Goal: Task Accomplishment & Management: Manage account settings

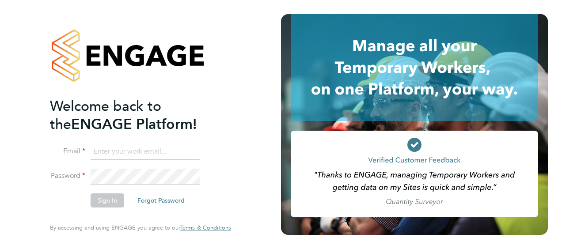
type input "[PERSON_NAME][EMAIL_ADDRESS][DOMAIN_NAME]"
click at [102, 199] on button "Sign In" at bounding box center [108, 200] width 34 height 14
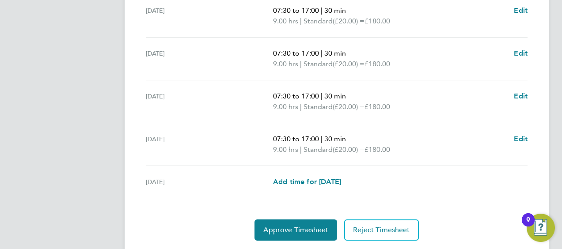
scroll to position [405, 0]
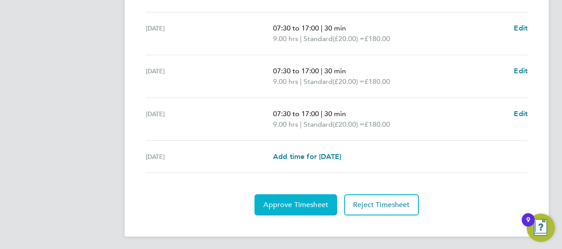
click at [313, 197] on button "Approve Timesheet" at bounding box center [295, 204] width 83 height 21
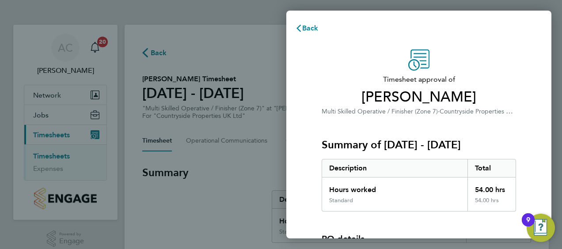
click at [407, 196] on div "Hours worked" at bounding box center [394, 186] width 145 height 19
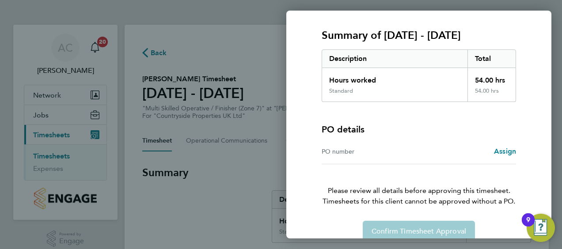
scroll to position [123, 0]
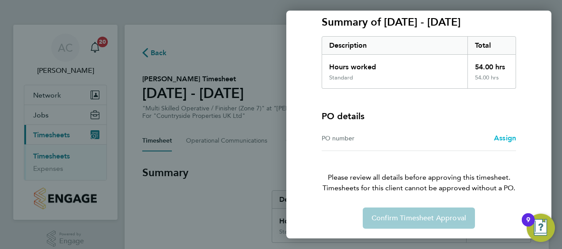
click at [506, 137] on span "Assign" at bounding box center [505, 138] width 22 height 8
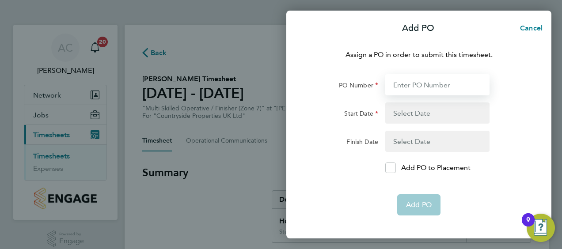
click at [424, 79] on input "PO Number" at bounding box center [437, 84] width 104 height 21
type input "MWZ513"
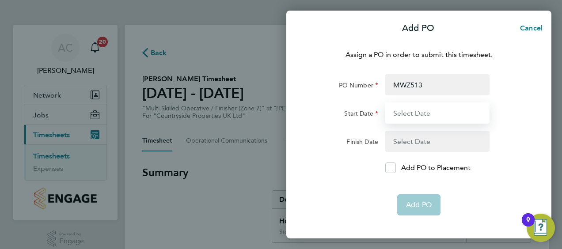
type input "[DATE]"
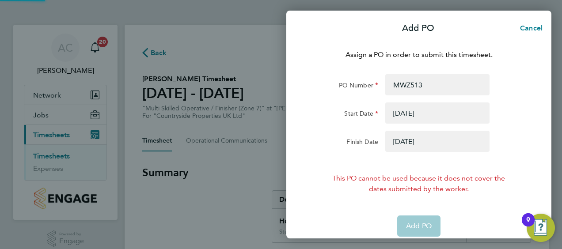
click at [436, 138] on button "button" at bounding box center [437, 141] width 104 height 21
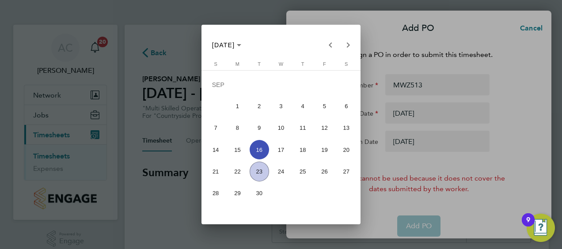
click at [260, 171] on span "23" at bounding box center [258, 171] width 19 height 19
type input "[DATE]"
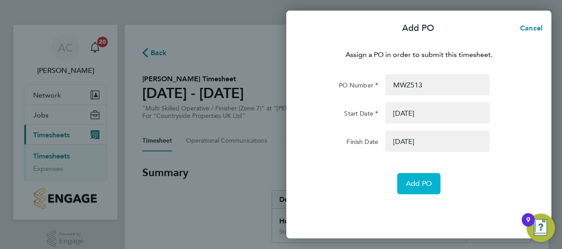
click at [425, 181] on span "Add PO" at bounding box center [419, 183] width 26 height 9
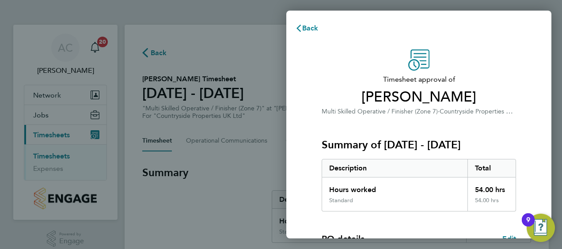
click at [521, 136] on div "Timesheet approval of Oleksandr Moisei Multi Skilled Operative / Finisher (Zone…" at bounding box center [418, 225] width 215 height 352
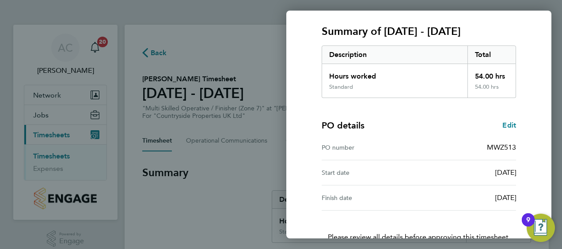
scroll to position [173, 0]
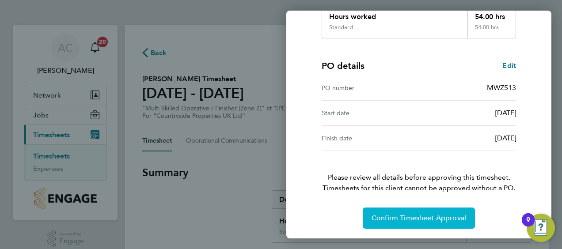
click at [448, 222] on button "Confirm Timesheet Approval" at bounding box center [418, 218] width 112 height 21
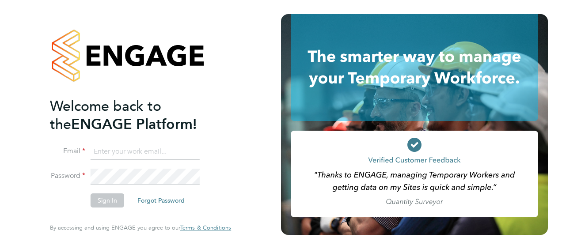
type input "[PERSON_NAME][EMAIL_ADDRESS][DOMAIN_NAME]"
click at [101, 202] on button "Sign In" at bounding box center [108, 200] width 34 height 14
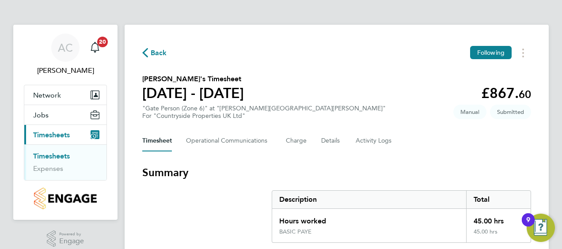
click at [370, 172] on h3 "Summary" at bounding box center [336, 173] width 389 height 14
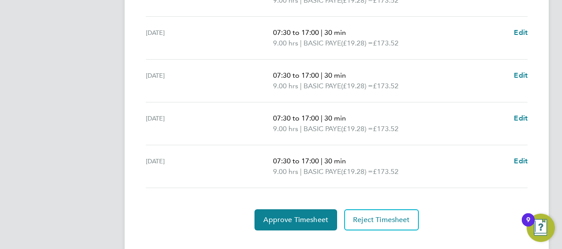
scroll to position [330, 0]
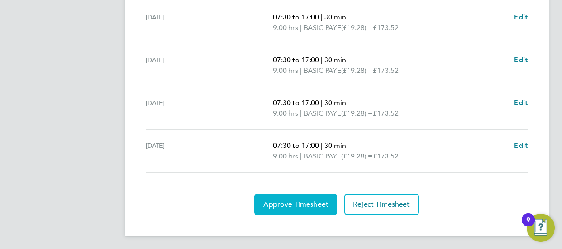
click at [298, 205] on span "Approve Timesheet" at bounding box center [295, 204] width 65 height 9
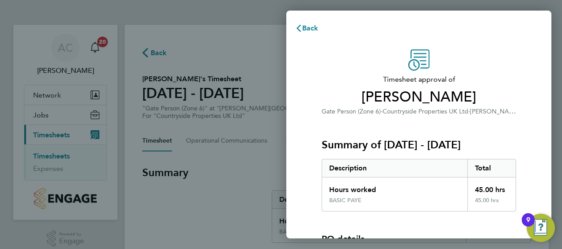
click at [490, 133] on div "Summary of 15 - 21 Sep 2025 Description Total Hours worked 45.00 hrs BASIC PAYE…" at bounding box center [418, 164] width 194 height 95
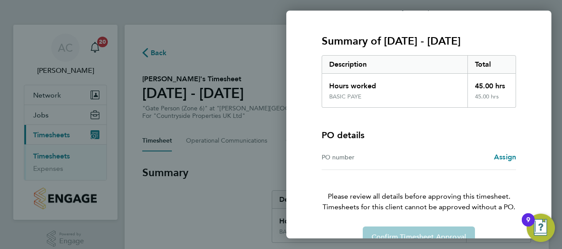
scroll to position [123, 0]
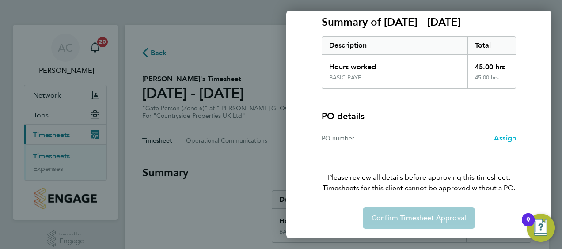
click at [500, 138] on span "Assign" at bounding box center [505, 138] width 22 height 8
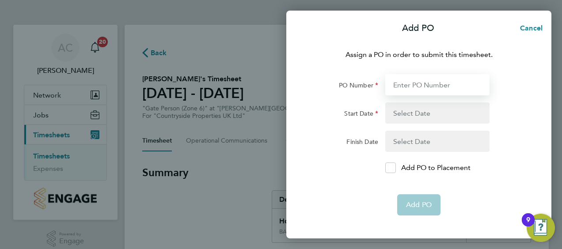
click at [429, 88] on input "PO Number" at bounding box center [437, 84] width 104 height 21
type input "MWZ513"
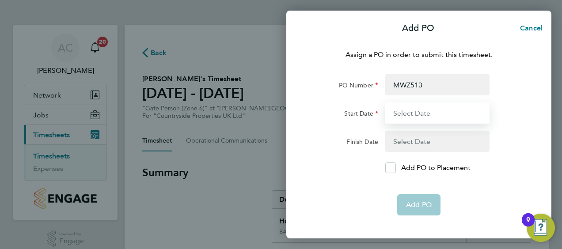
type input "01 Sep 25"
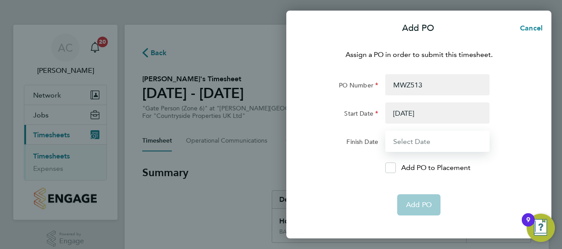
type input "23 Sep 25"
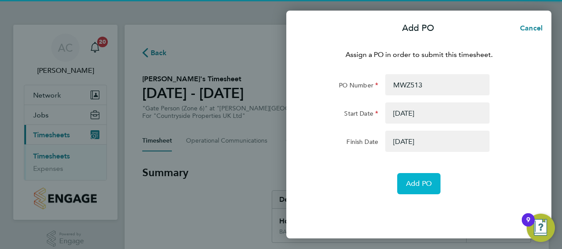
click at [417, 181] on span "Add PO" at bounding box center [419, 183] width 26 height 9
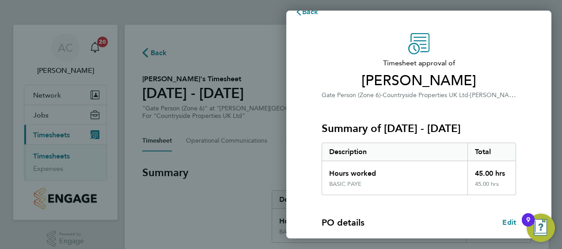
click at [417, 181] on div "Hours worked 45.00 hrs BASIC PAYE 45.00 hrs" at bounding box center [418, 178] width 194 height 34
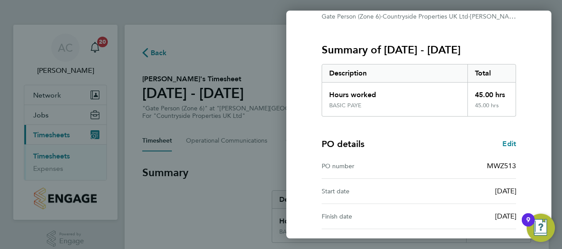
scroll to position [173, 0]
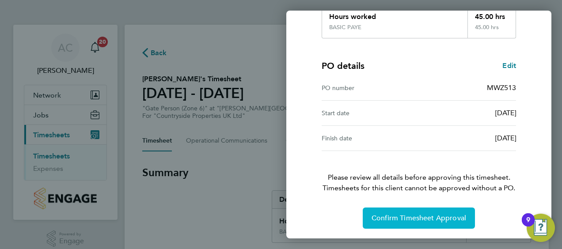
click at [438, 214] on span "Confirm Timesheet Approval" at bounding box center [418, 218] width 94 height 9
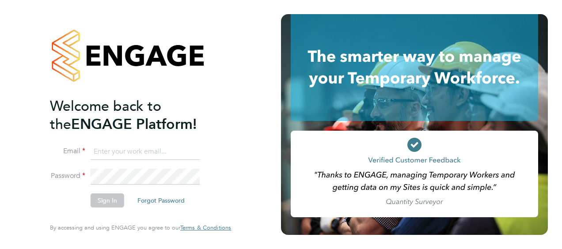
type input "[PERSON_NAME][EMAIL_ADDRESS][DOMAIN_NAME]"
click at [102, 204] on button "Sign In" at bounding box center [108, 200] width 34 height 14
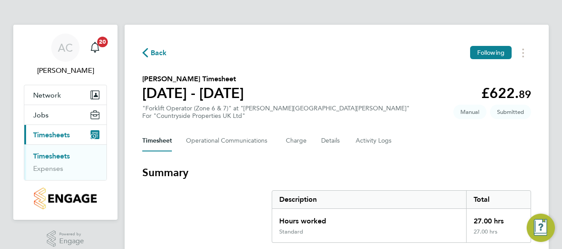
click at [447, 151] on div "Timesheet Operational Communications Charge Details Activity Logs" at bounding box center [336, 140] width 389 height 21
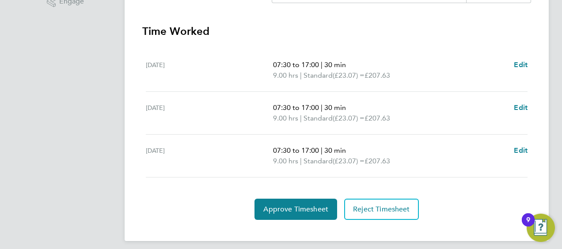
scroll to position [245, 0]
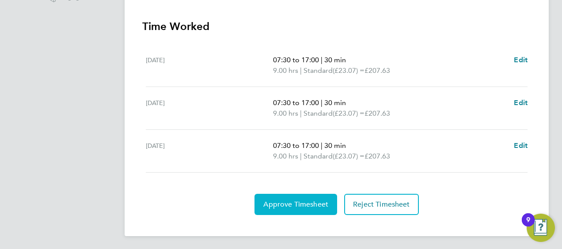
click at [290, 197] on button "Approve Timesheet" at bounding box center [295, 204] width 83 height 21
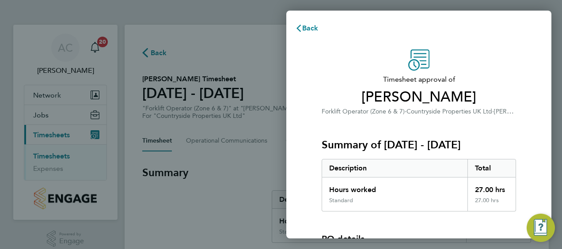
click at [430, 198] on div "Standard" at bounding box center [394, 204] width 145 height 14
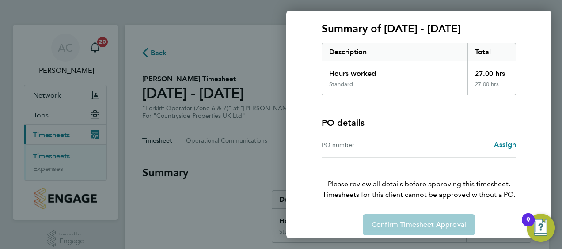
scroll to position [123, 0]
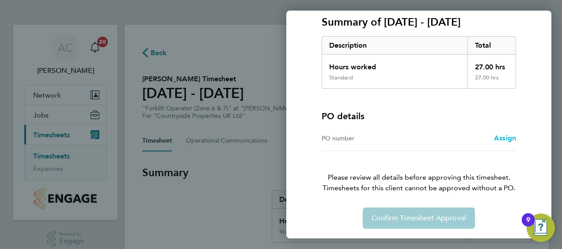
click at [502, 136] on span "Assign" at bounding box center [505, 138] width 22 height 8
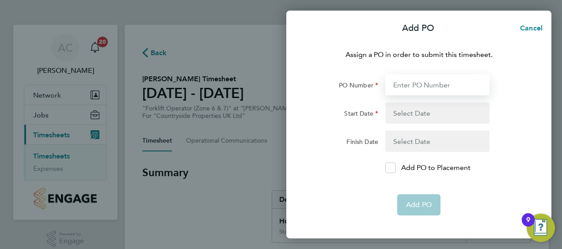
click at [434, 94] on input "PO Number" at bounding box center [437, 84] width 104 height 21
type input "MWZ513"
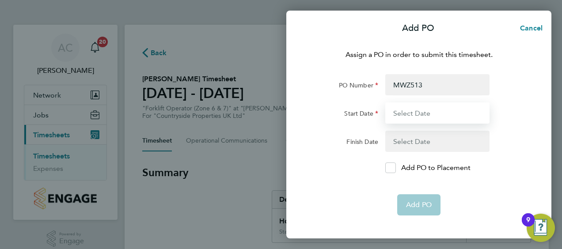
type input "[DATE]"
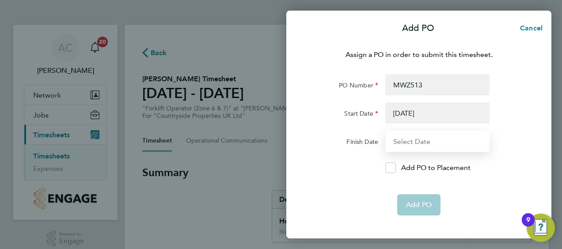
type input "[DATE]"
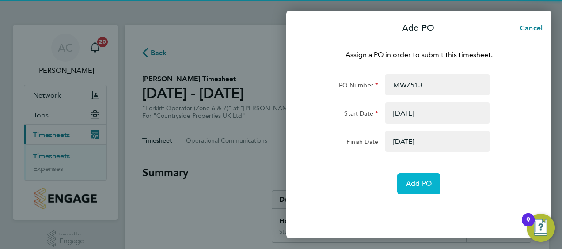
click at [410, 180] on span "Add PO" at bounding box center [419, 183] width 26 height 9
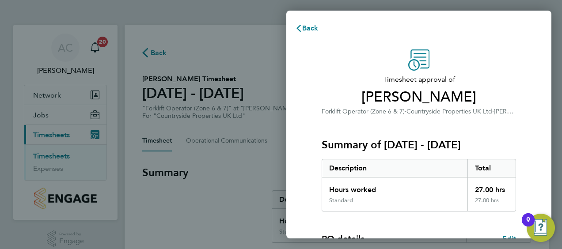
click at [497, 138] on h3 "Summary of [DATE] - [DATE]" at bounding box center [418, 145] width 194 height 14
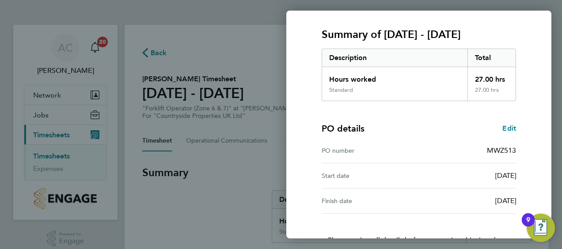
scroll to position [173, 0]
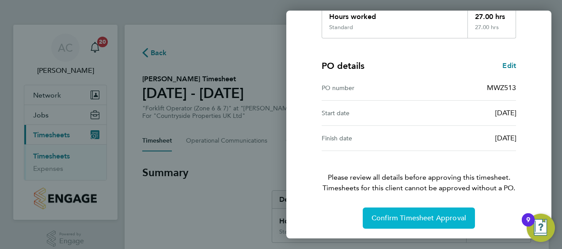
click at [420, 217] on span "Confirm Timesheet Approval" at bounding box center [418, 218] width 94 height 9
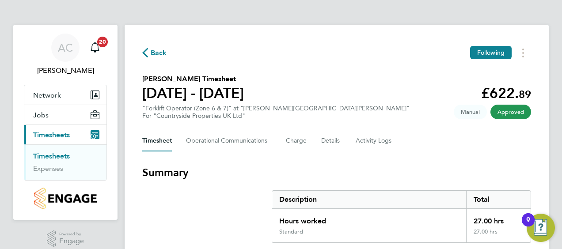
click at [471, 159] on div "Back Following Andis Riemers's Timesheet 15 - 21 Sept 2025 £622. 89 "Forklift O…" at bounding box center [337, 232] width 424 height 414
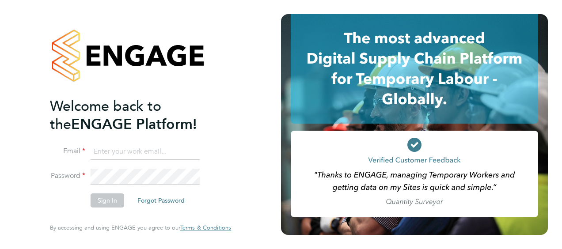
type input "[PERSON_NAME][EMAIL_ADDRESS][DOMAIN_NAME]"
click at [101, 201] on button "Sign In" at bounding box center [108, 200] width 34 height 14
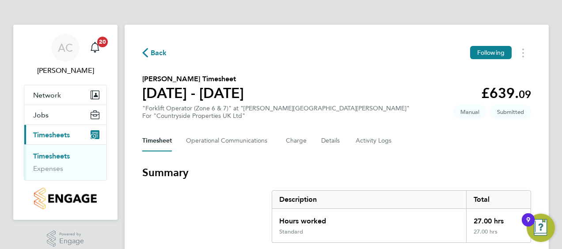
click at [248, 181] on section "Summary Description Total Hours worked 27.00 hrs Standard 27.00 hrs" at bounding box center [336, 204] width 389 height 77
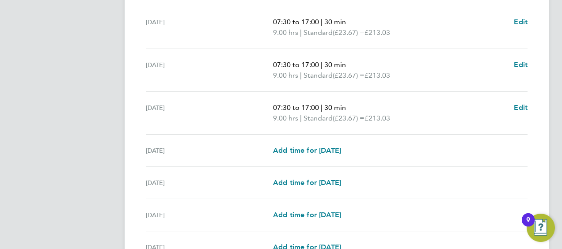
scroll to position [373, 0]
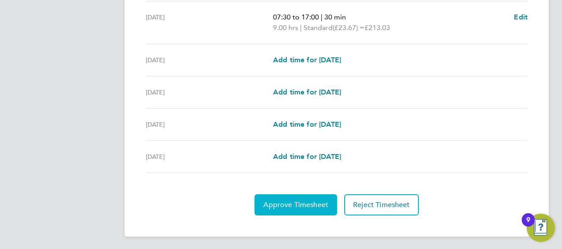
click at [298, 200] on span "Approve Timesheet" at bounding box center [295, 204] width 65 height 9
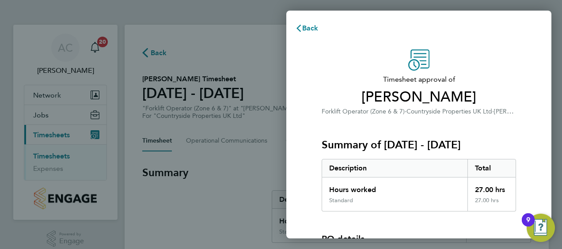
click at [403, 216] on div "PO details PO number Assign" at bounding box center [418, 242] width 194 height 62
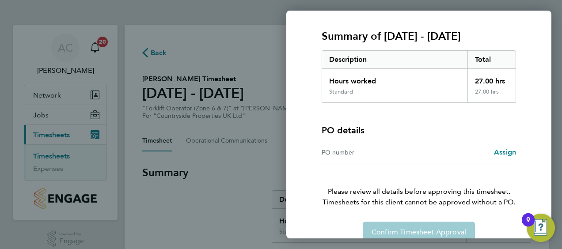
scroll to position [123, 0]
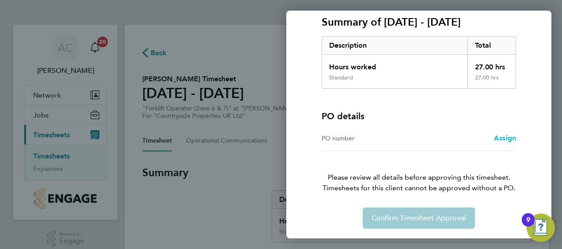
click at [498, 137] on span "Assign" at bounding box center [505, 138] width 22 height 8
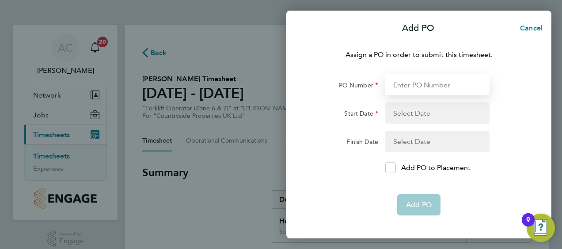
click at [420, 80] on input "PO Number" at bounding box center [437, 84] width 104 height 21
type input "MWZ513"
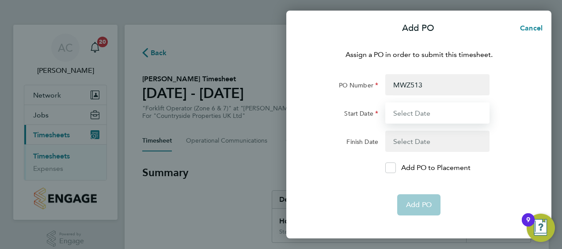
type input "[DATE]"
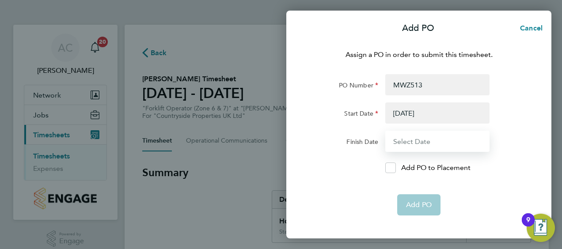
type input "[DATE]"
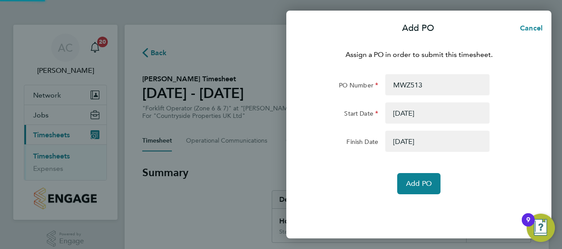
click at [422, 199] on div "Assign a PO in order to submit this timesheet. PO Number MWZ513 Start Date [DAT…" at bounding box center [418, 139] width 265 height 200
click at [421, 190] on button "Add PO" at bounding box center [418, 183] width 43 height 21
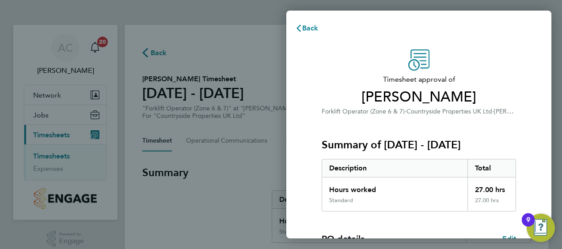
click at [496, 124] on div "Summary of [DATE] - [DATE] Description Total Hours worked 27.00 hrs Standard 27…" at bounding box center [418, 164] width 194 height 95
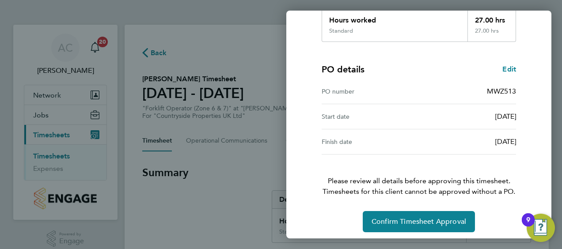
scroll to position [173, 0]
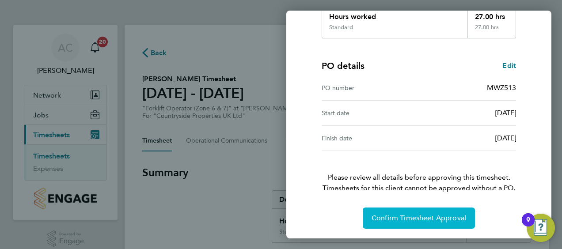
click at [412, 214] on span "Confirm Timesheet Approval" at bounding box center [418, 218] width 94 height 9
